Goal: Find specific page/section: Find specific page/section

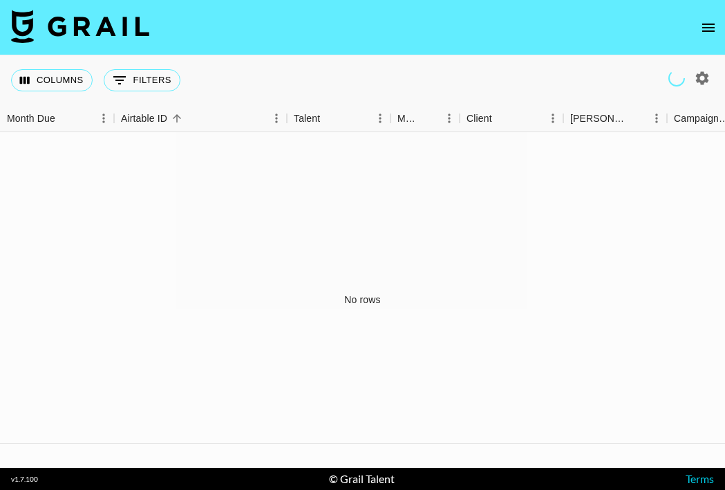
click at [707, 26] on icon "open drawer" at bounding box center [709, 27] width 17 height 17
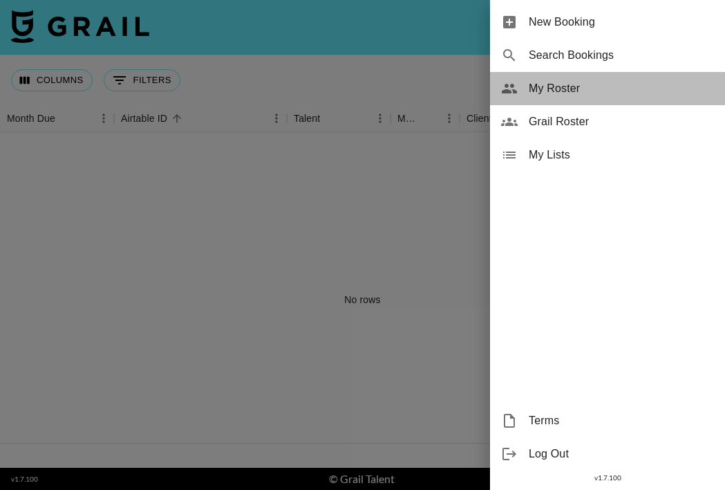
click at [579, 86] on span "My Roster" at bounding box center [621, 88] width 185 height 17
